Goal: Task Accomplishment & Management: Use online tool/utility

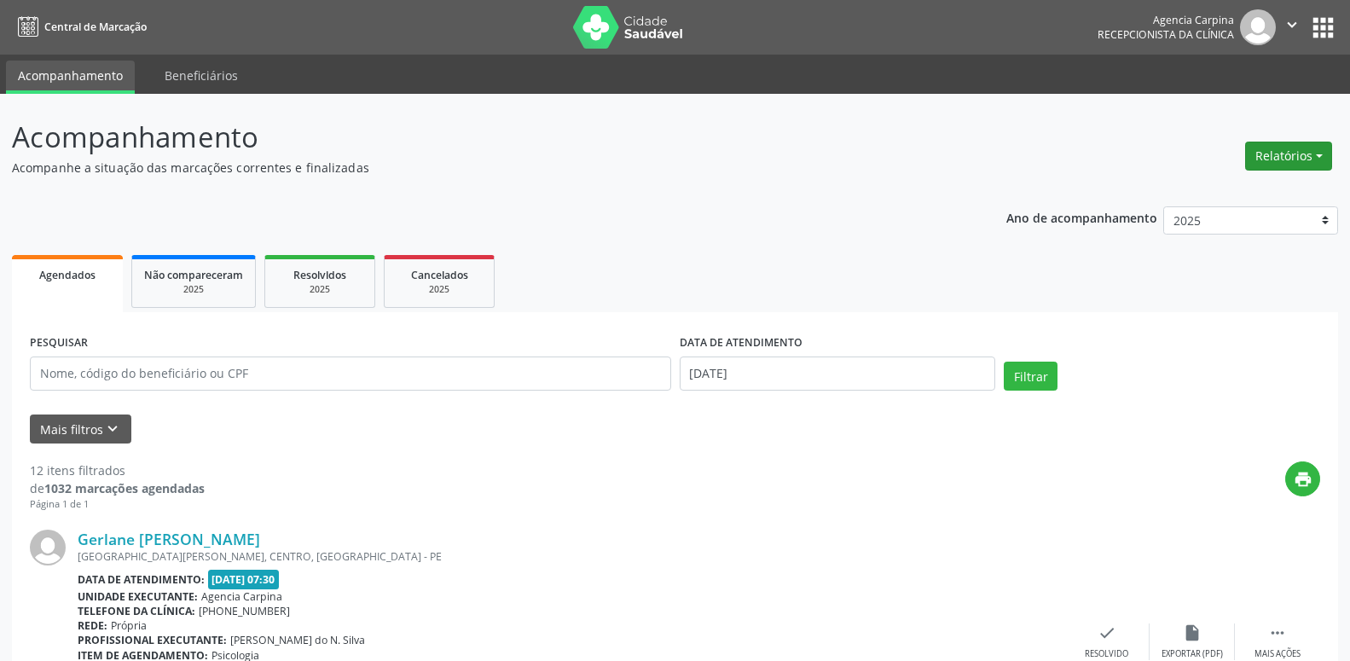
click at [1307, 154] on button "Relatórios" at bounding box center [1288, 156] width 87 height 29
click at [1296, 195] on link "Agendamentos" at bounding box center [1241, 193] width 183 height 24
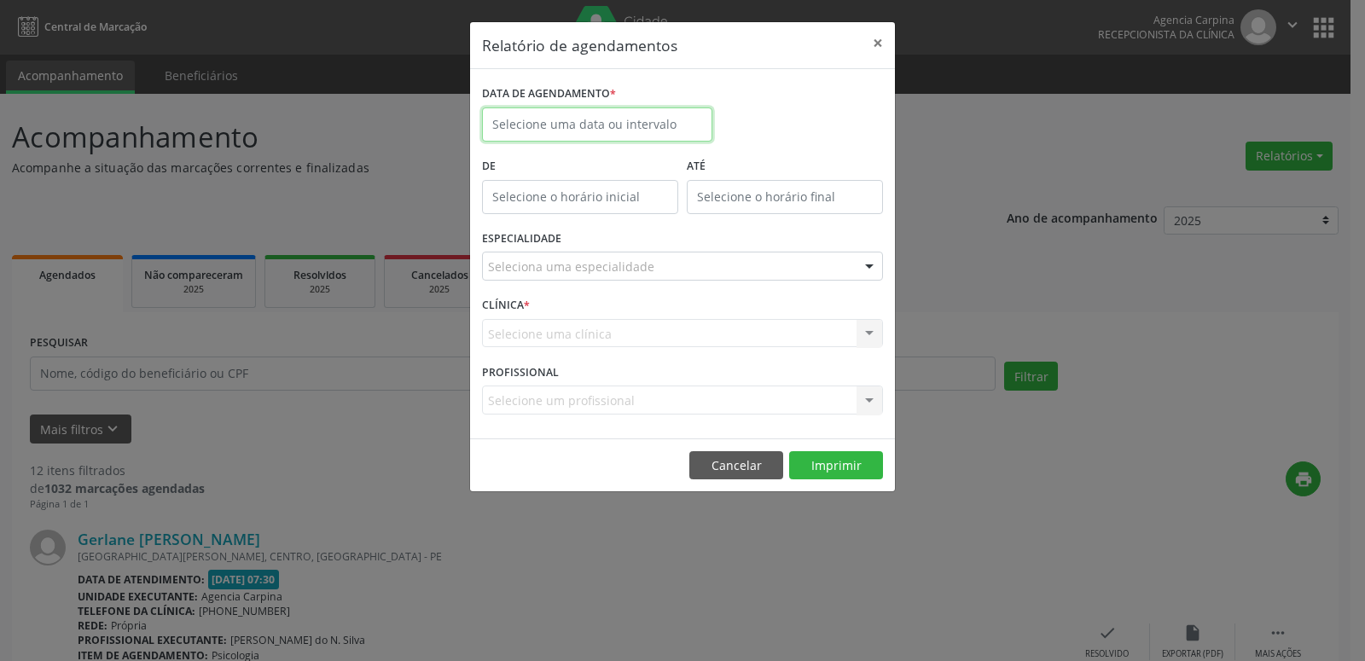
click at [628, 121] on input "text" at bounding box center [597, 124] width 230 height 34
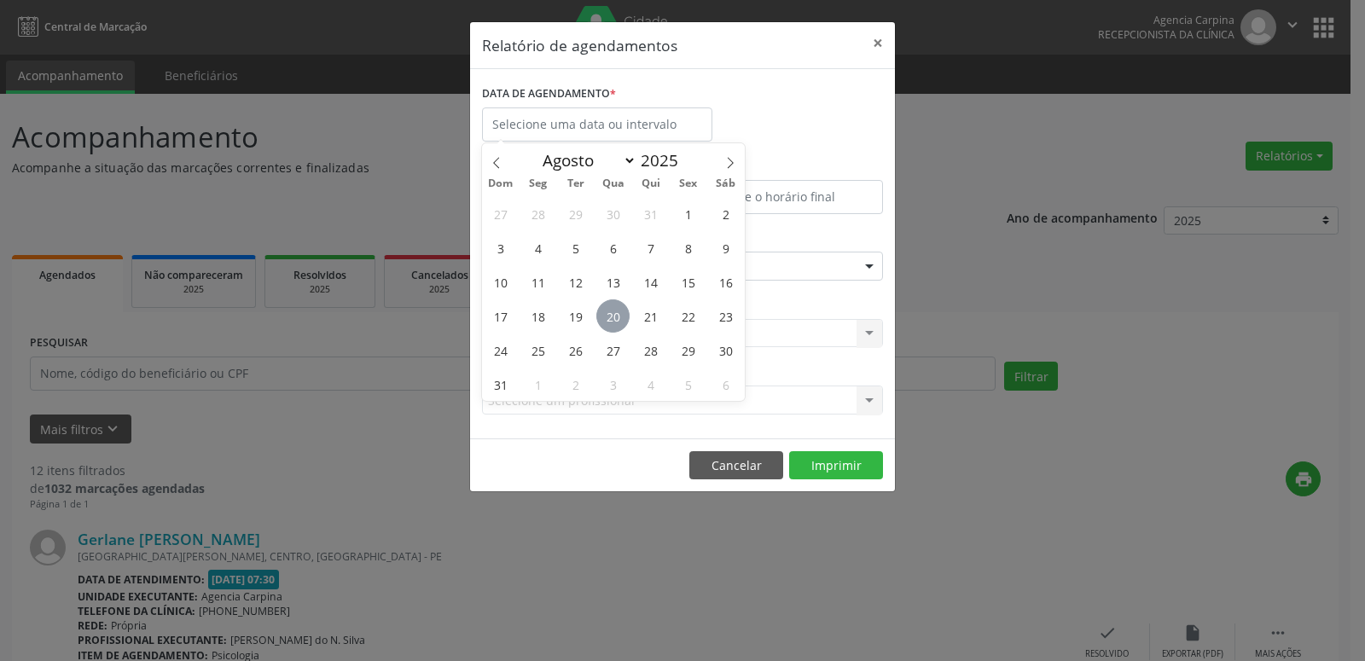
click at [606, 308] on span "20" at bounding box center [612, 315] width 33 height 33
type input "[DATE]"
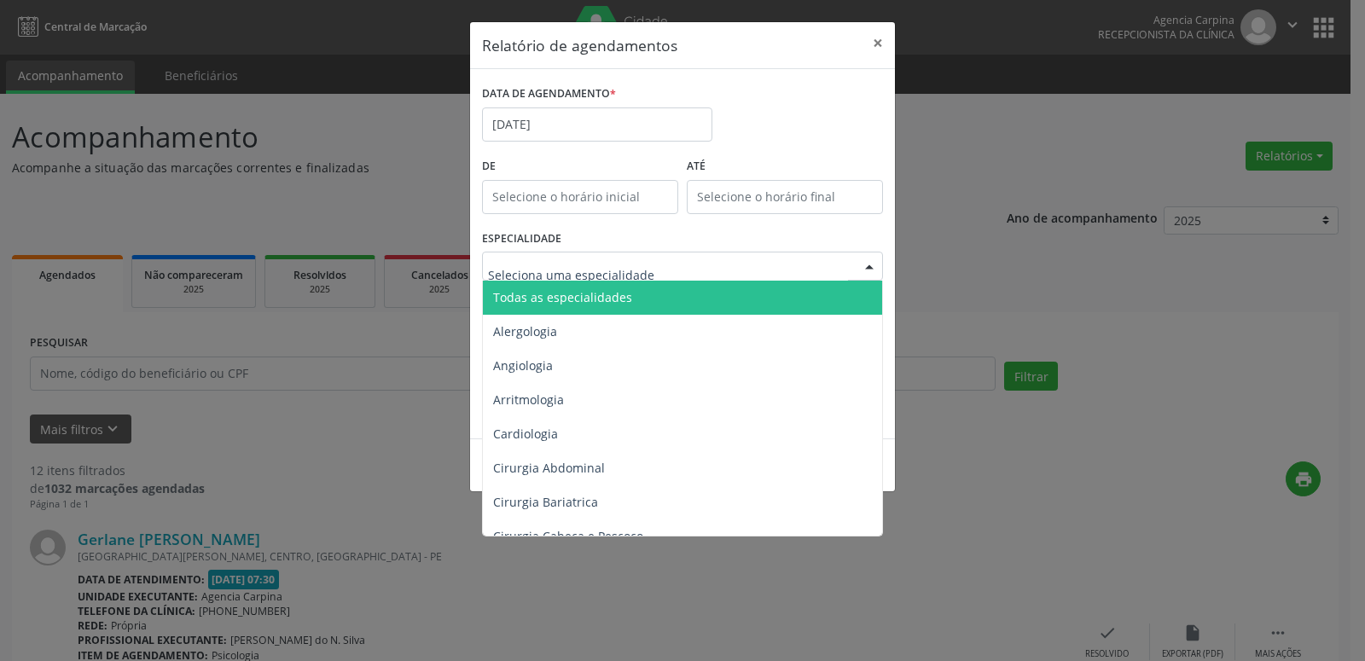
click at [615, 291] on span "Todas as especialidades" at bounding box center [562, 297] width 139 height 16
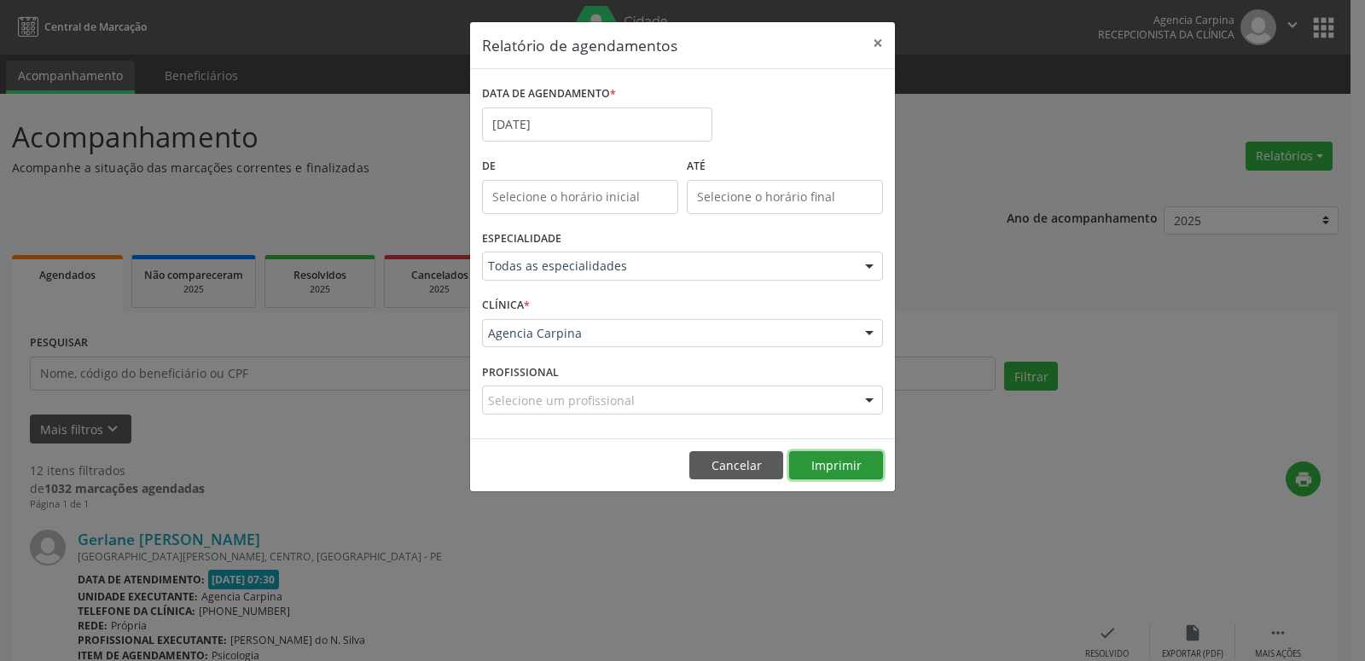
click at [837, 469] on button "Imprimir" at bounding box center [836, 465] width 94 height 29
click at [612, 131] on input "[DATE]" at bounding box center [597, 124] width 230 height 34
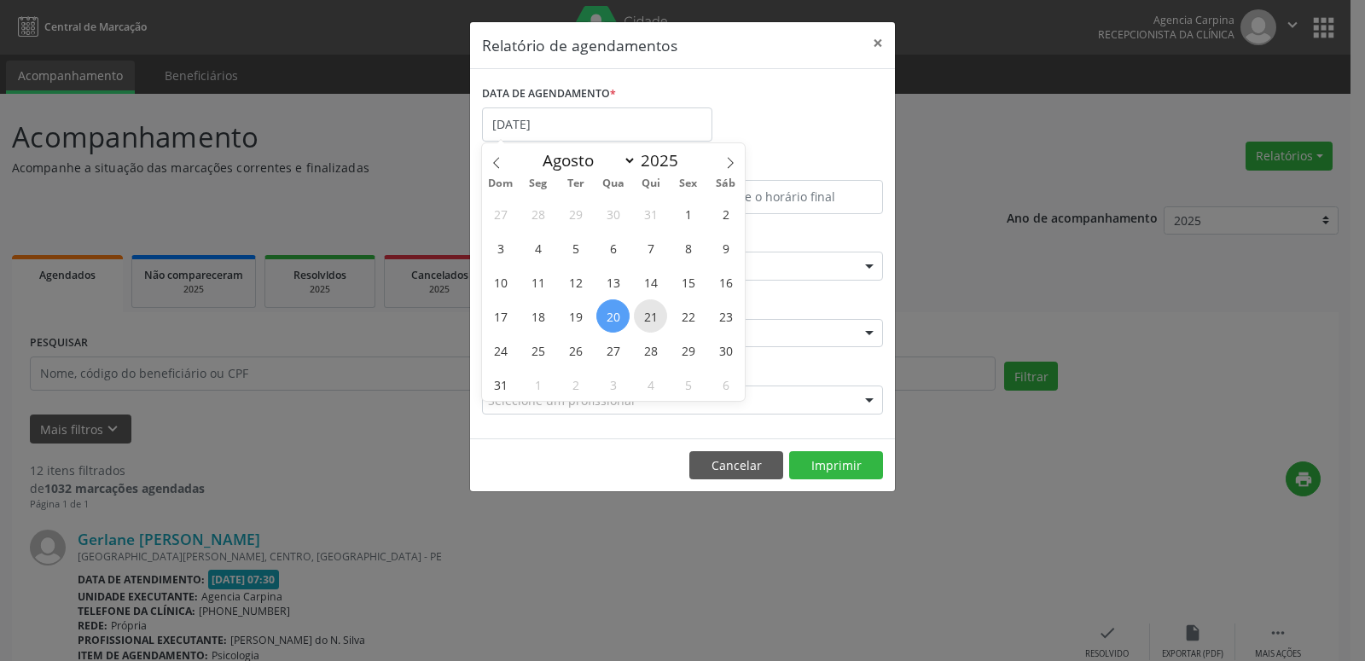
click at [658, 316] on span "21" at bounding box center [650, 315] width 33 height 33
type input "21/08/2025"
click at [658, 316] on span "21" at bounding box center [650, 315] width 33 height 33
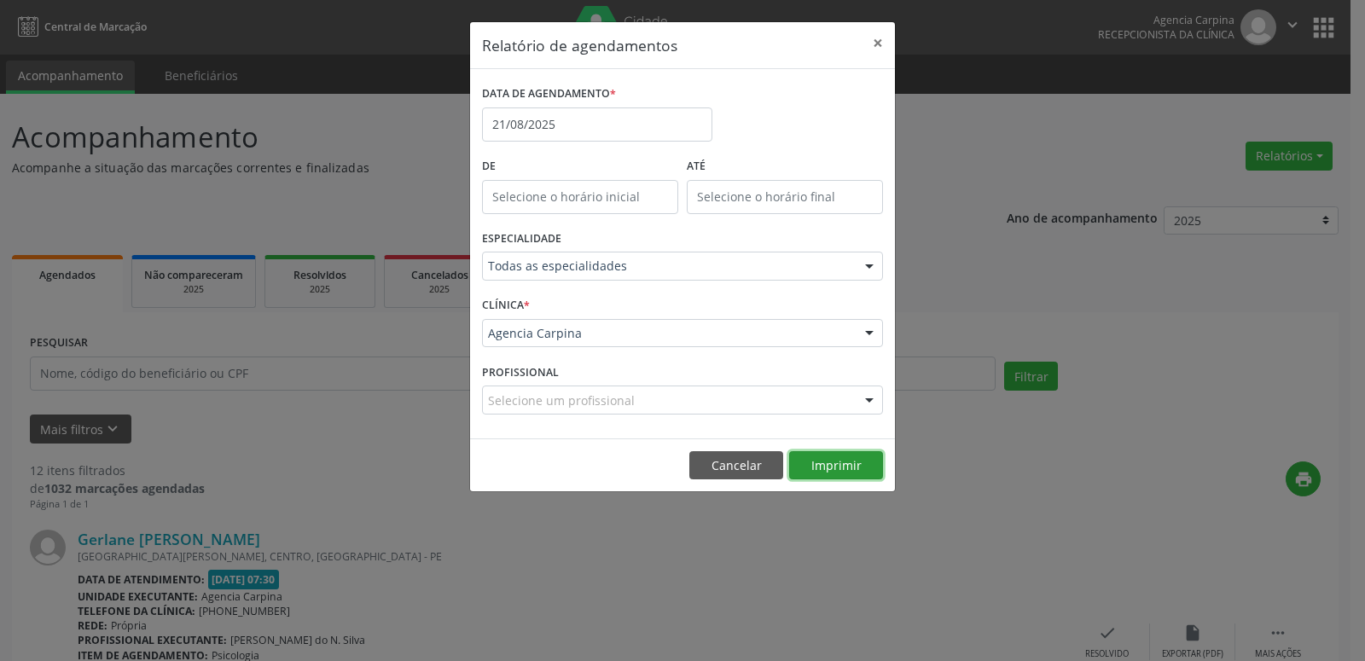
click at [831, 469] on button "Imprimir" at bounding box center [836, 465] width 94 height 29
click at [881, 41] on button "×" at bounding box center [878, 43] width 34 height 42
